Goal: Task Accomplishment & Management: Manage account settings

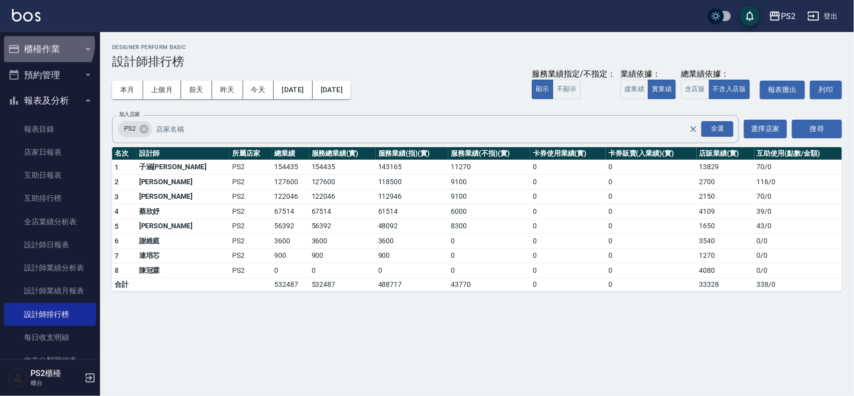
click at [48, 44] on button "櫃檯作業" at bounding box center [50, 49] width 92 height 26
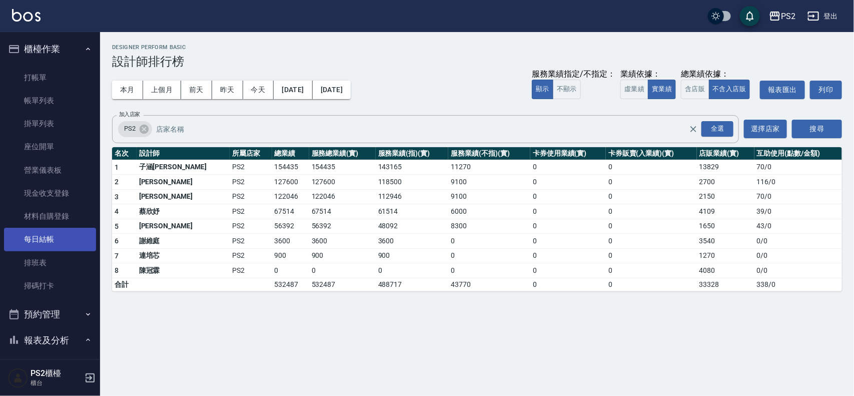
click at [79, 238] on link "每日結帳" at bounding box center [50, 239] width 92 height 23
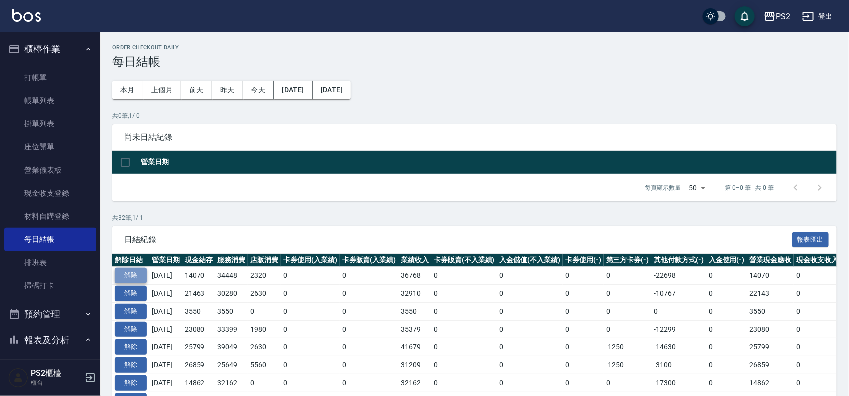
click at [135, 273] on button "解除" at bounding box center [131, 276] width 32 height 16
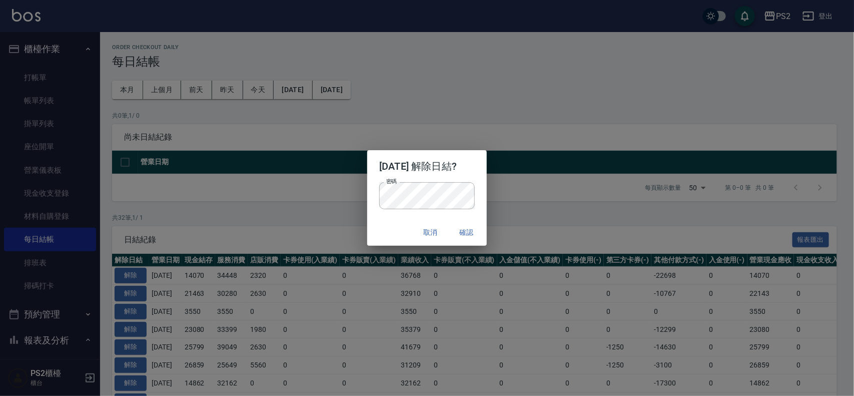
click at [486, 177] on h2 "[DATE] 解除日結?" at bounding box center [426, 166] width 119 height 32
click at [463, 231] on button "確認" at bounding box center [467, 232] width 32 height 19
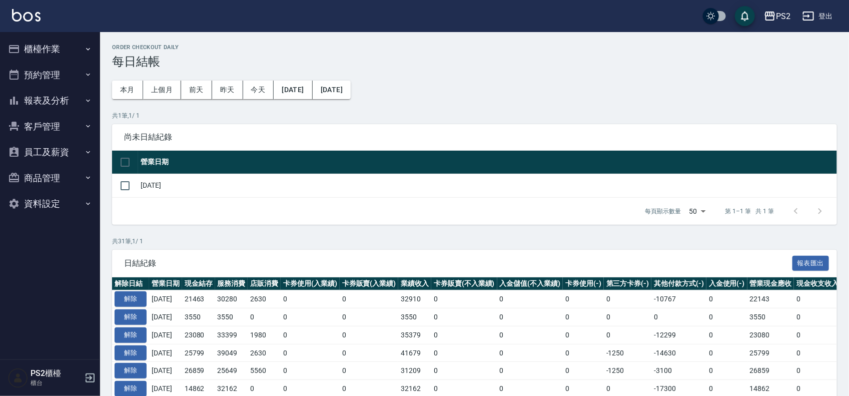
click at [75, 54] on button "櫃檯作業" at bounding box center [50, 49] width 92 height 26
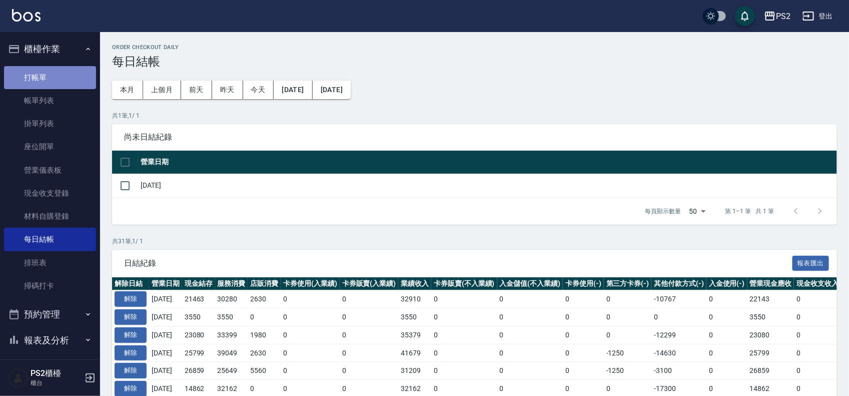
click at [70, 78] on link "打帳單" at bounding box center [50, 77] width 92 height 23
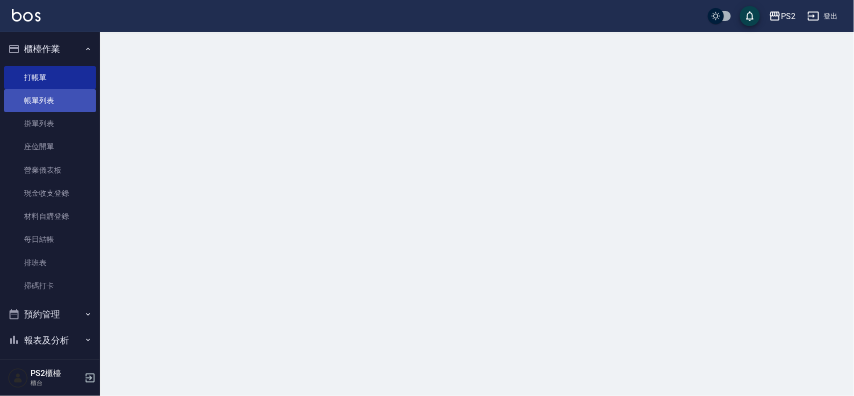
click at [69, 95] on link "帳單列表" at bounding box center [50, 100] width 92 height 23
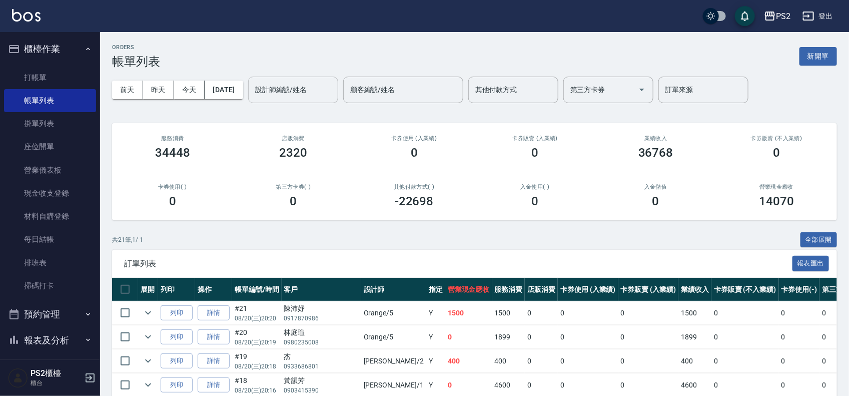
click at [309, 89] on input "設計師編號/姓名" at bounding box center [293, 90] width 81 height 18
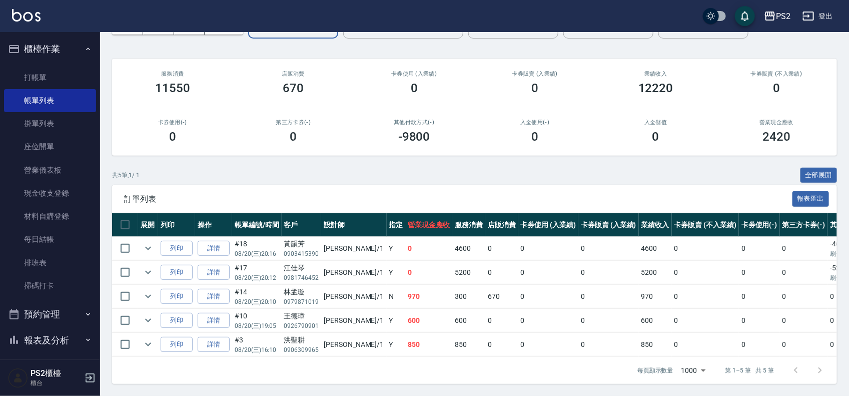
scroll to position [75, 0]
type input "Polly-1"
click at [224, 265] on link "詳情" at bounding box center [214, 273] width 32 height 16
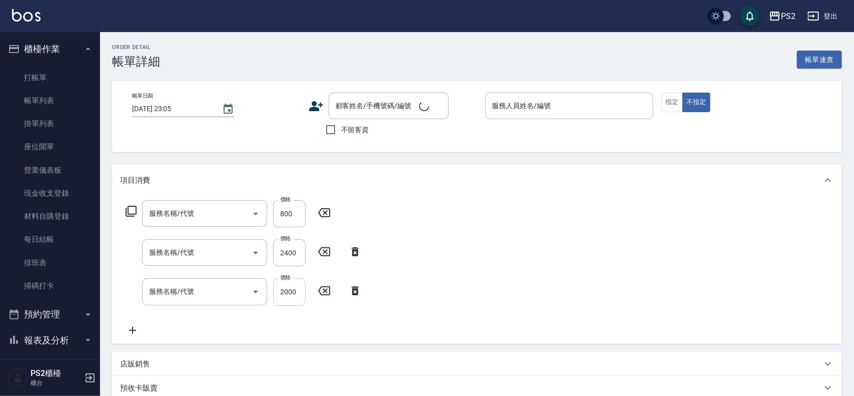
type input "2025/08/20 20:12"
type input "Polly-1"
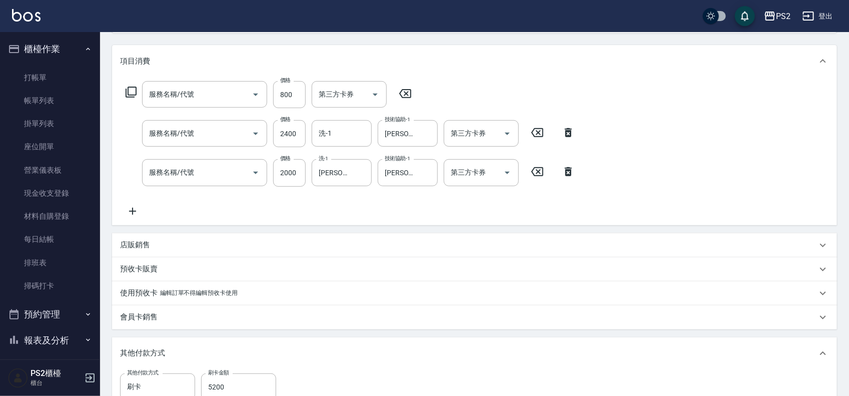
type input "江佳琴/0981746452/"
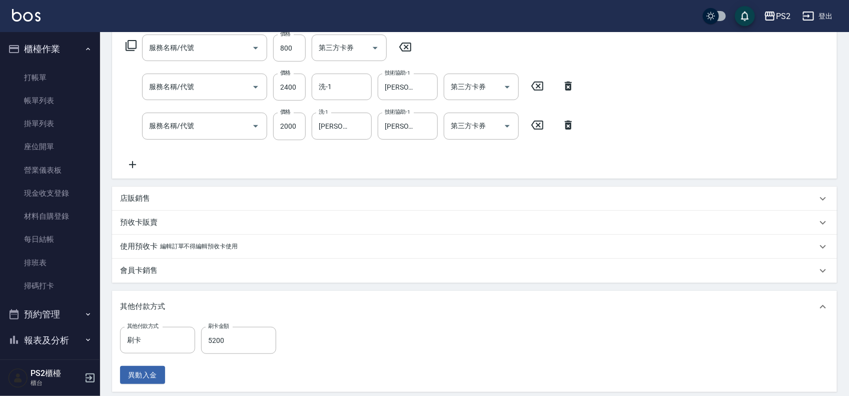
scroll to position [188, 0]
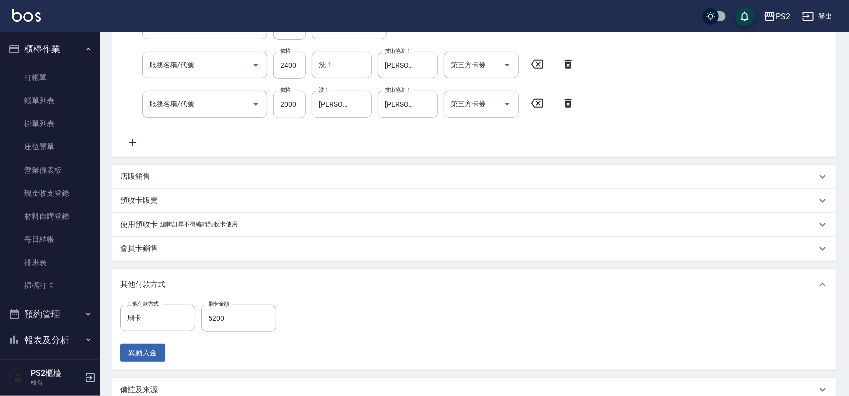
type input "髮長肩帶下800(409)"
type input "染髮+髮還原1500(402)"
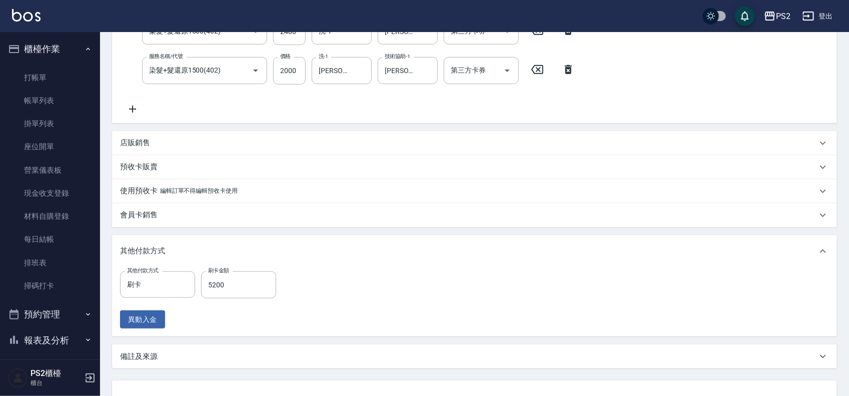
scroll to position [250, 0]
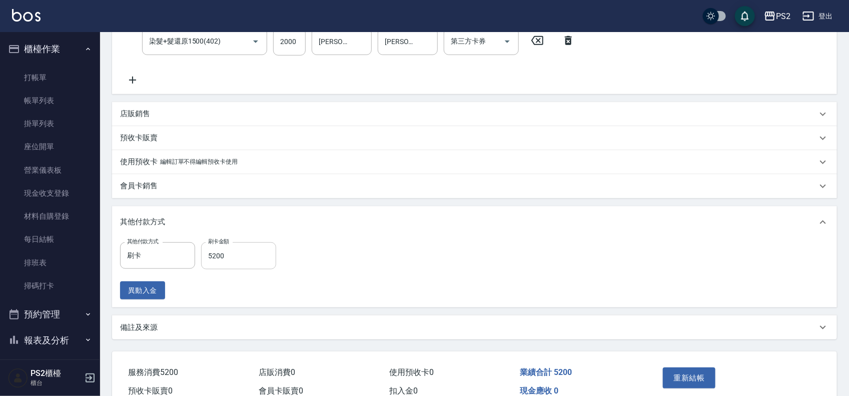
click at [224, 249] on input "5200" at bounding box center [238, 255] width 75 height 27
type input "580"
click at [167, 106] on div "店販銷售" at bounding box center [474, 114] width 725 height 24
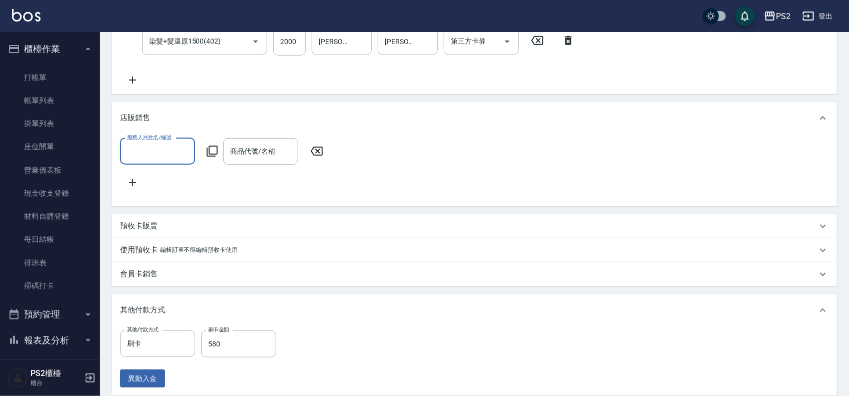
scroll to position [0, 0]
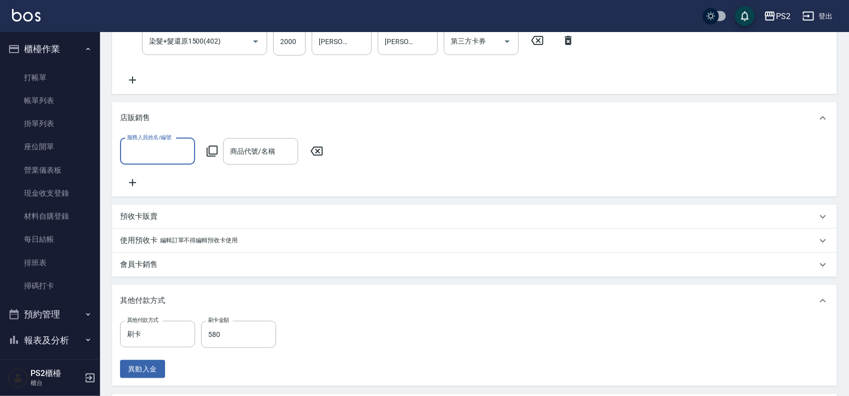
click at [144, 146] on input "服務人員姓名/編號" at bounding box center [158, 152] width 66 height 18
type input "Polly-1"
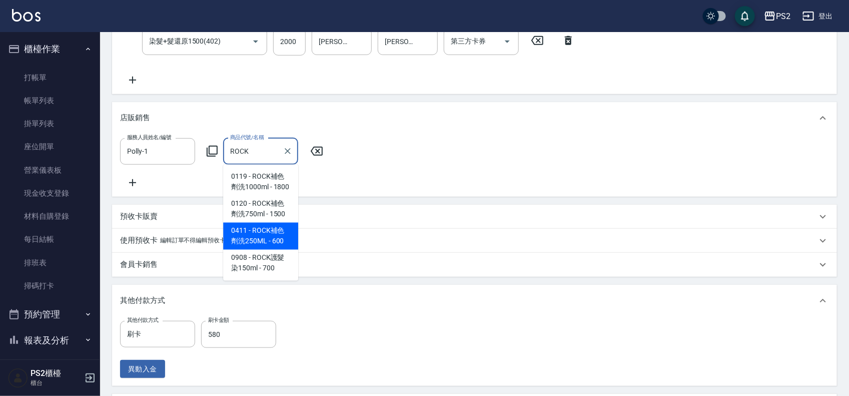
click at [289, 234] on span "0411 - ROCK補色劑洗250ML - 600" at bounding box center [260, 236] width 75 height 27
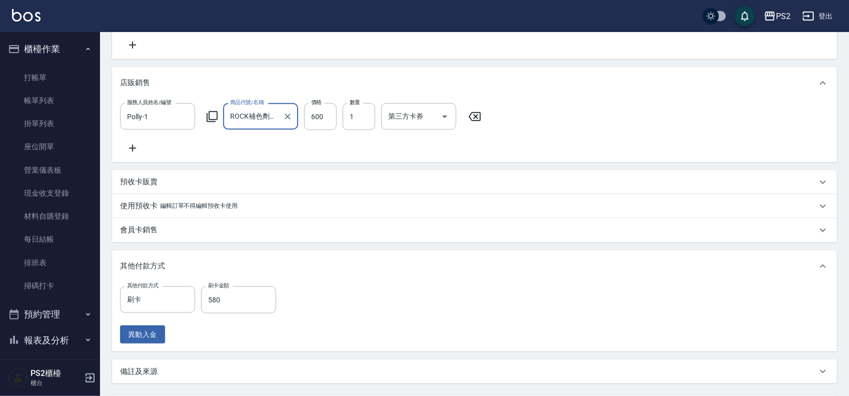
scroll to position [375, 0]
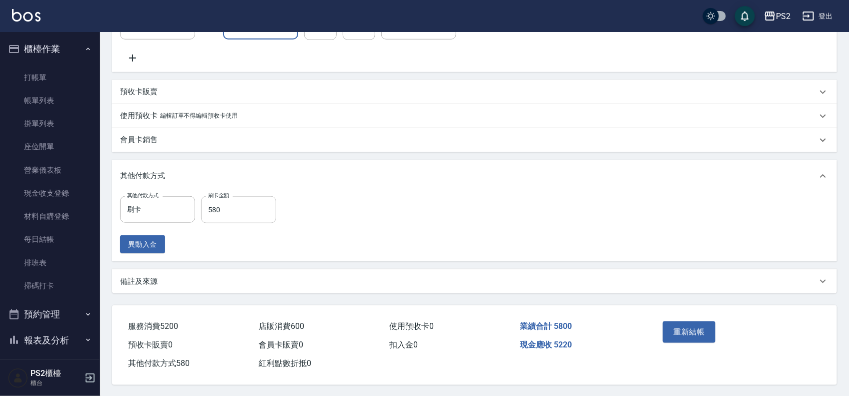
type input "ROCK補色劑洗250ML"
click at [259, 221] on input "580" at bounding box center [238, 209] width 75 height 27
type input "5800"
click at [706, 357] on div "重新結帳" at bounding box center [697, 339] width 77 height 44
click at [697, 342] on button "重新結帳" at bounding box center [689, 331] width 53 height 21
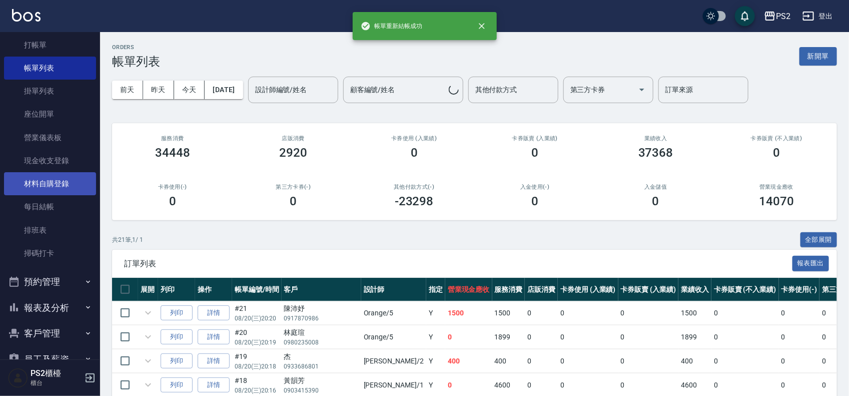
scroll to position [109, 0]
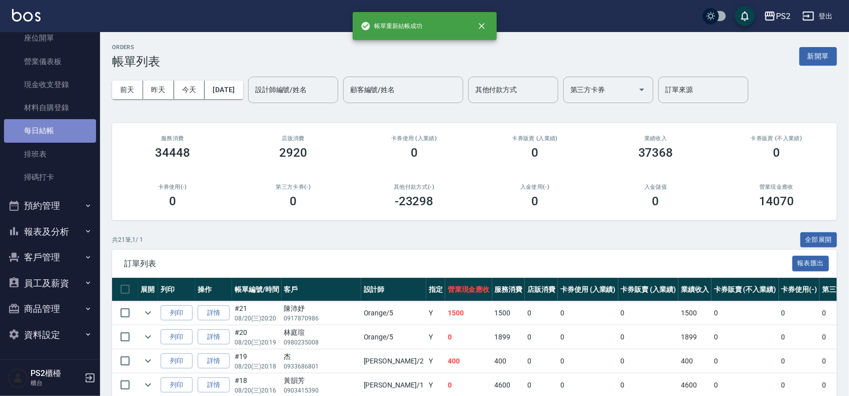
click at [59, 141] on link "每日結帳" at bounding box center [50, 130] width 92 height 23
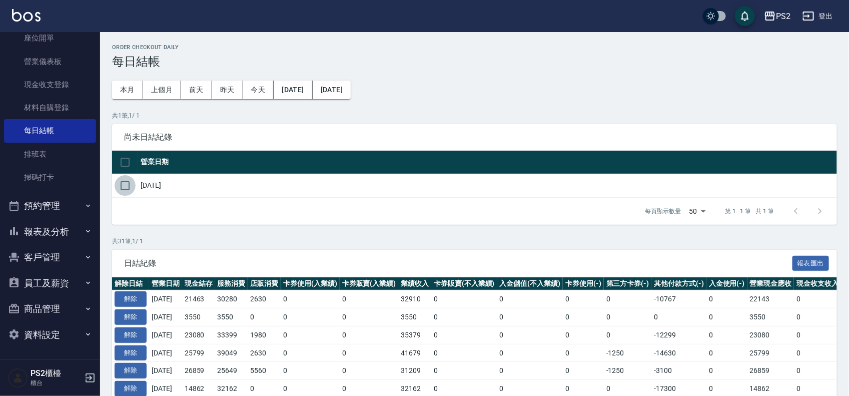
click at [130, 184] on input "checkbox" at bounding box center [125, 185] width 21 height 21
checkbox input "true"
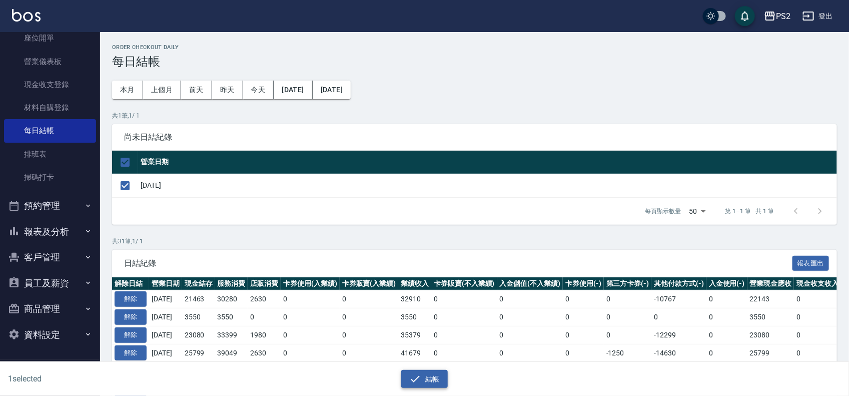
click at [418, 375] on icon "button" at bounding box center [415, 379] width 12 height 12
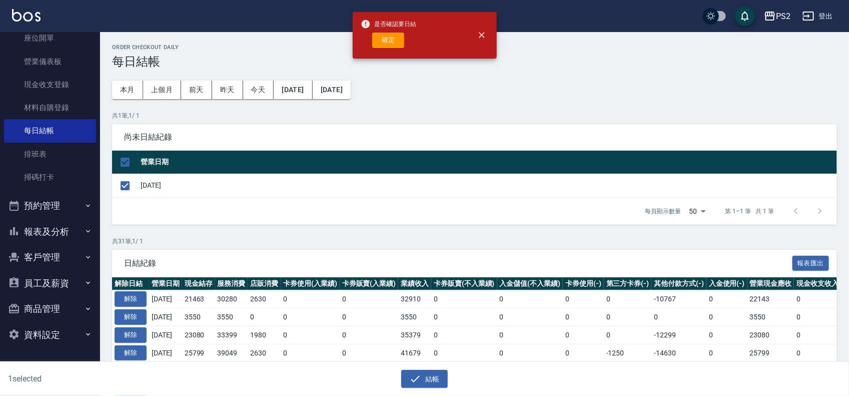
click at [383, 49] on div "是否確認要日結 確定" at bounding box center [389, 35] width 56 height 41
click at [383, 48] on div "是否確認要日結 確定" at bounding box center [389, 35] width 56 height 41
click at [385, 44] on button "確定" at bounding box center [388, 41] width 32 height 16
checkbox input "false"
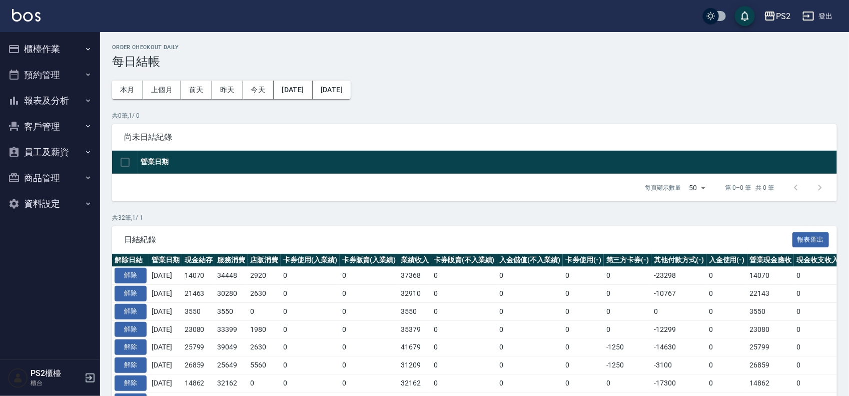
click at [60, 58] on button "櫃檯作業" at bounding box center [50, 49] width 92 height 26
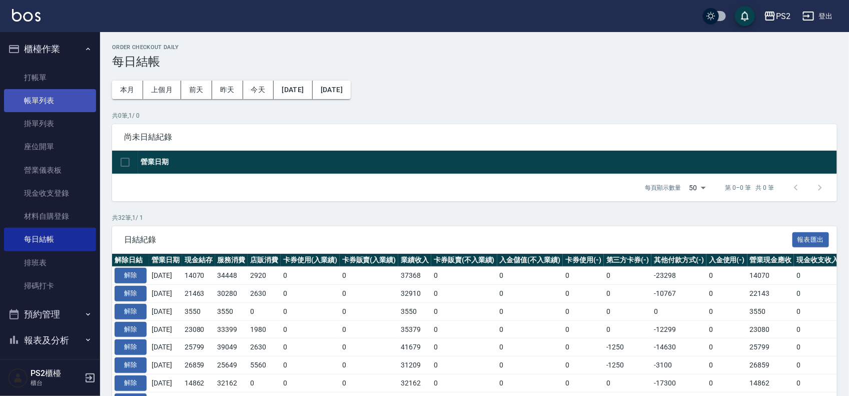
click at [78, 99] on link "帳單列表" at bounding box center [50, 100] width 92 height 23
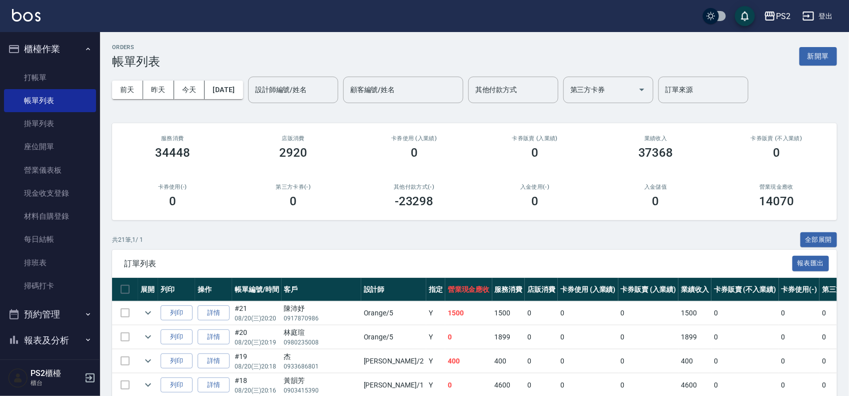
scroll to position [109, 0]
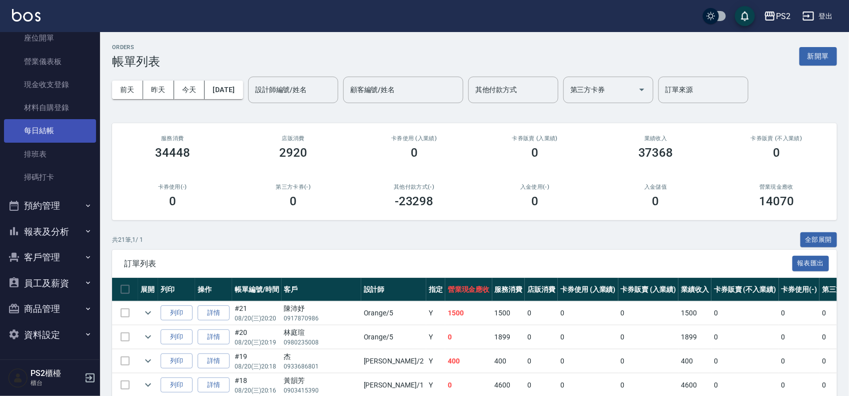
click at [59, 135] on link "每日結帳" at bounding box center [50, 130] width 92 height 23
